Goal: Information Seeking & Learning: Learn about a topic

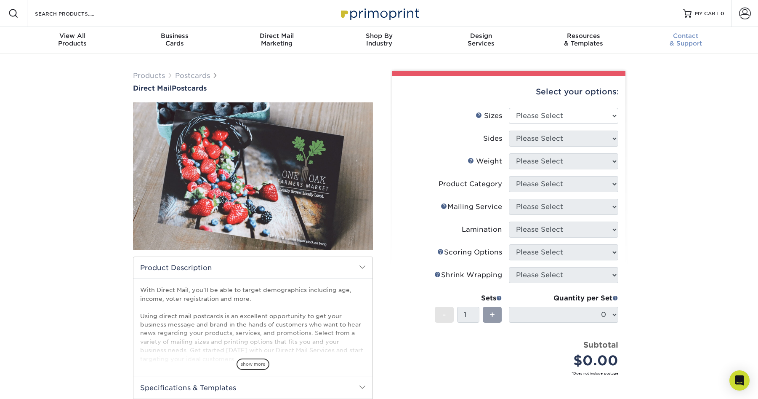
click at [688, 36] on span "Contact" at bounding box center [686, 36] width 102 height 8
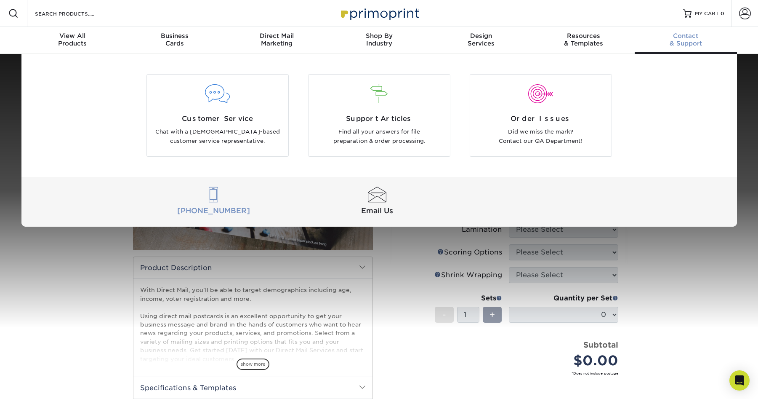
click at [200, 212] on span "[PHONE_NUMBER]" at bounding box center [213, 210] width 160 height 11
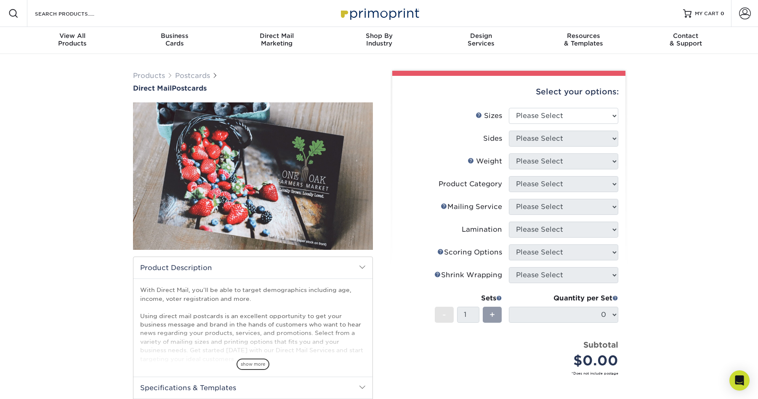
click at [46, 285] on div "Products Postcards Direct Mail Postcards $" at bounding box center [379, 279] width 758 height 451
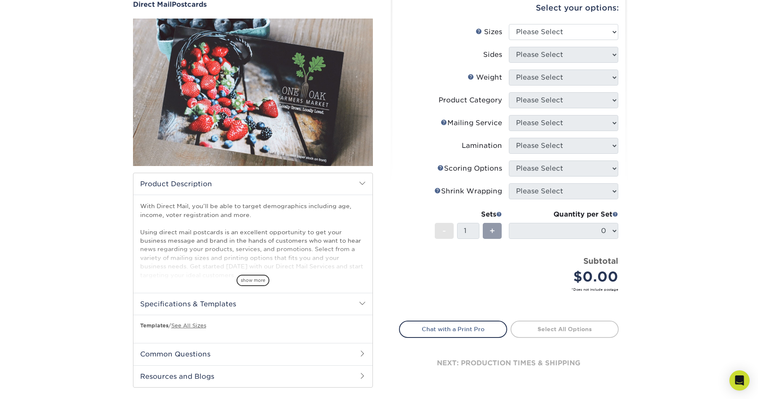
scroll to position [84, 0]
click at [247, 281] on span "show more" at bounding box center [253, 279] width 33 height 11
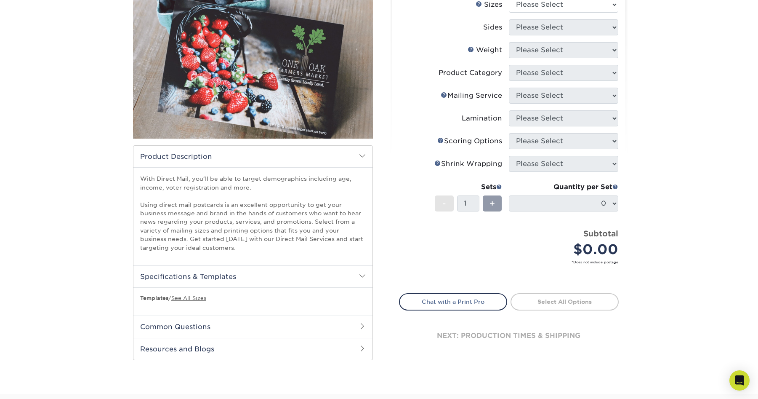
scroll to position [126, 0]
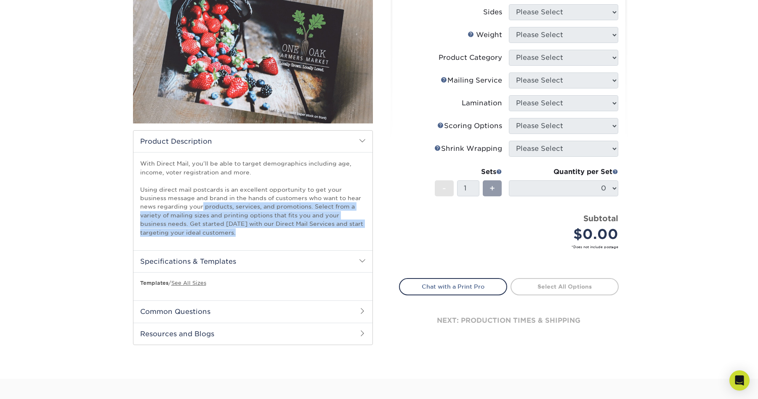
drag, startPoint x: 199, startPoint y: 206, endPoint x: 242, endPoint y: 234, distance: 51.3
click at [242, 234] on p "With Direct Mail, you’ll be able to target demographics including age, income, …" at bounding box center [253, 197] width 226 height 77
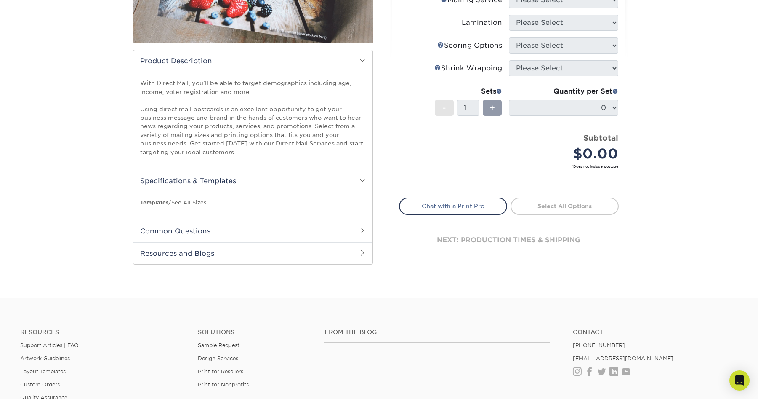
scroll to position [210, 0]
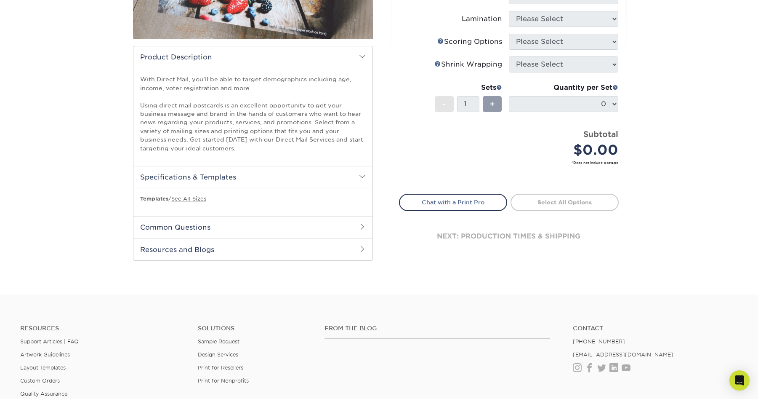
click at [181, 221] on h2 "Common Questions" at bounding box center [252, 227] width 239 height 22
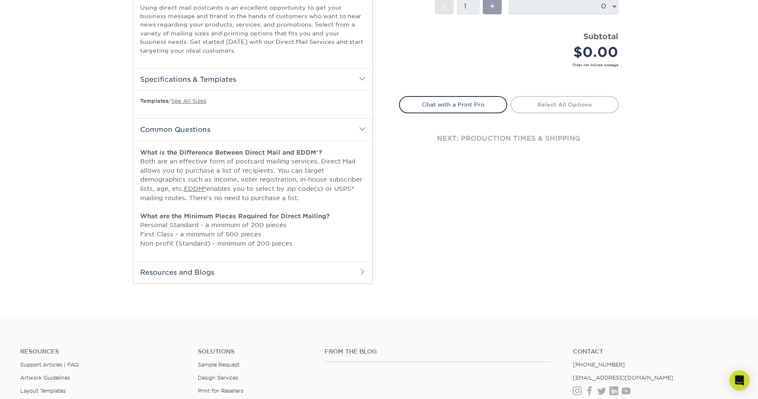
scroll to position [337, 0]
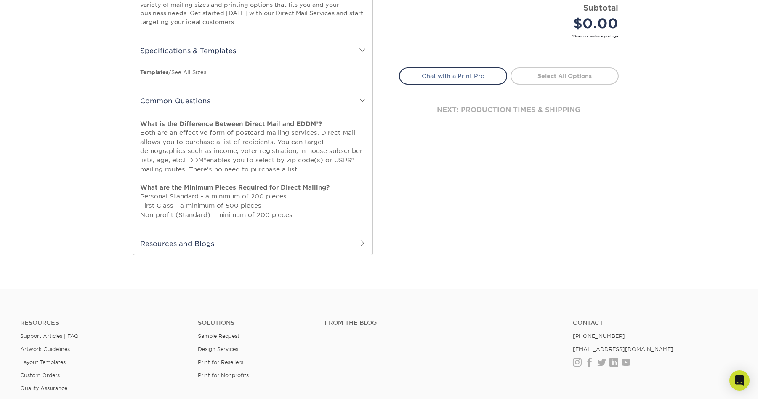
click at [204, 245] on h2 "Resources and Blogs" at bounding box center [252, 243] width 239 height 22
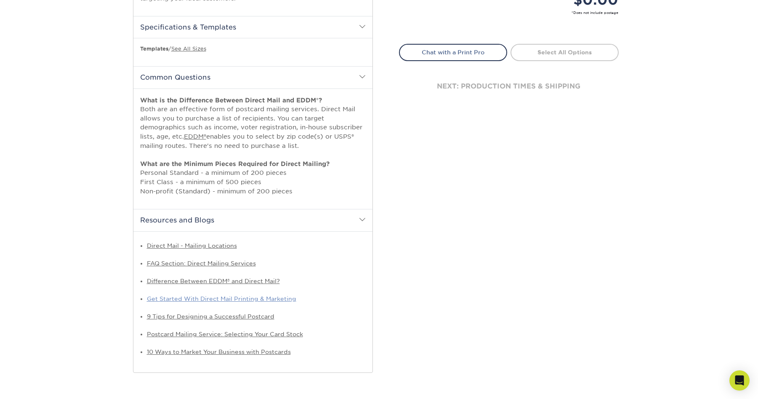
scroll to position [379, 0]
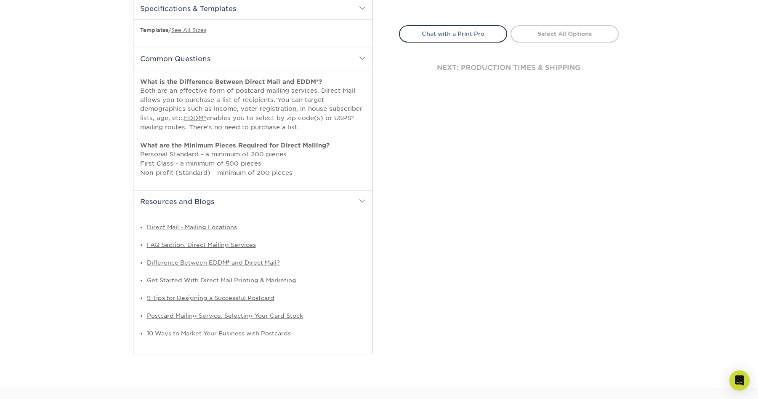
click at [195, 283] on li "Get Started With Direct Mail Printing & Marketing" at bounding box center [256, 280] width 219 height 14
click at [197, 277] on link "Get Started With Direct Mail Printing & Marketing" at bounding box center [221, 280] width 149 height 7
drag, startPoint x: 170, startPoint y: 154, endPoint x: 307, endPoint y: 174, distance: 138.2
click at [307, 174] on p "What is the Difference Between Direct Mail and EDDM®? Both are an effective for…" at bounding box center [253, 127] width 226 height 100
